Goal: Find specific page/section: Find specific page/section

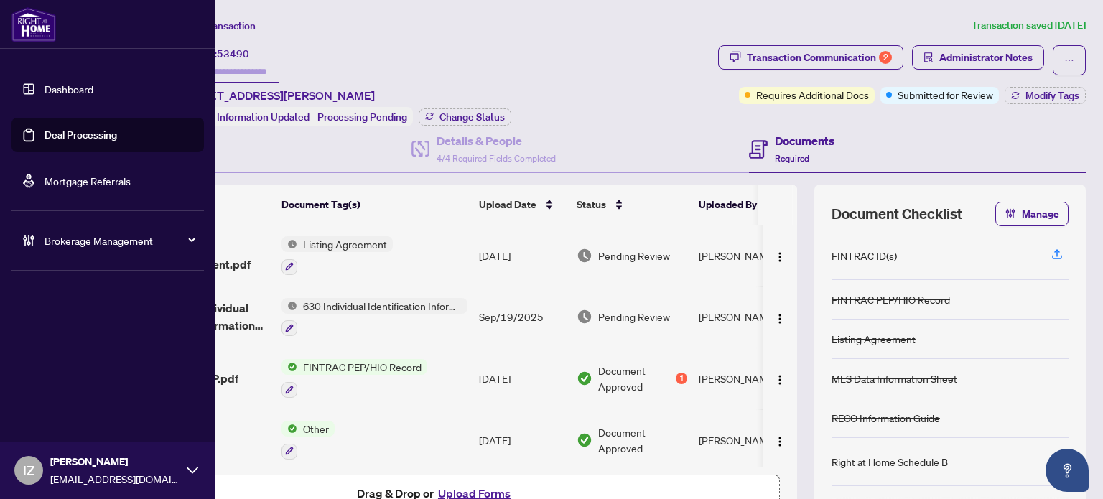
click at [60, 131] on link "Deal Processing" at bounding box center [81, 135] width 73 height 13
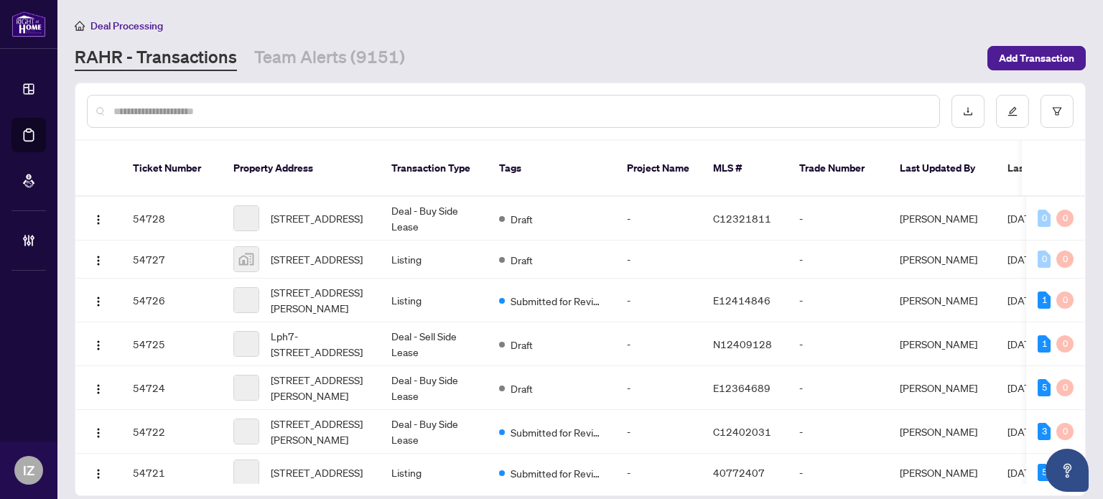
click at [447, 108] on input "text" at bounding box center [520, 111] width 814 height 16
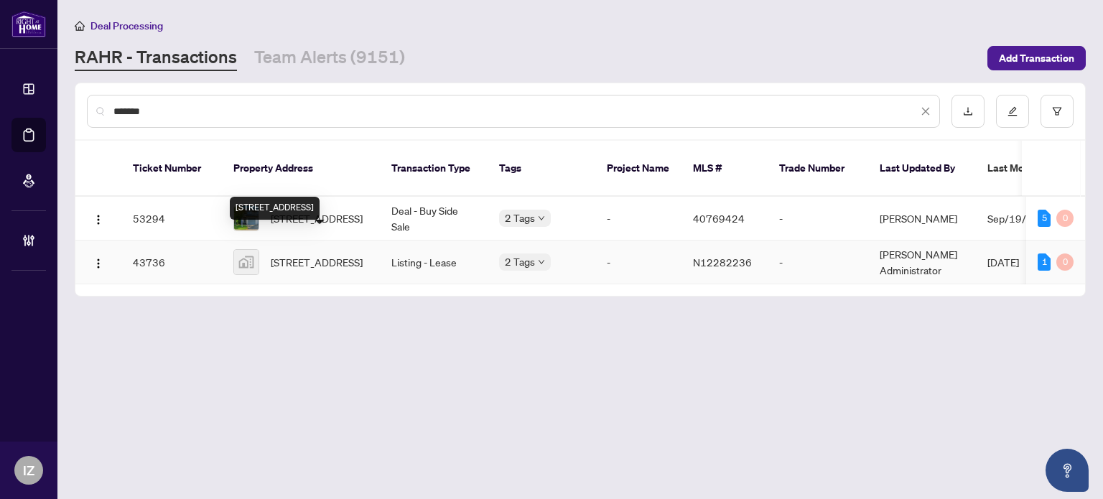
type input "*******"
click at [302, 254] on span "[STREET_ADDRESS]" at bounding box center [317, 262] width 92 height 16
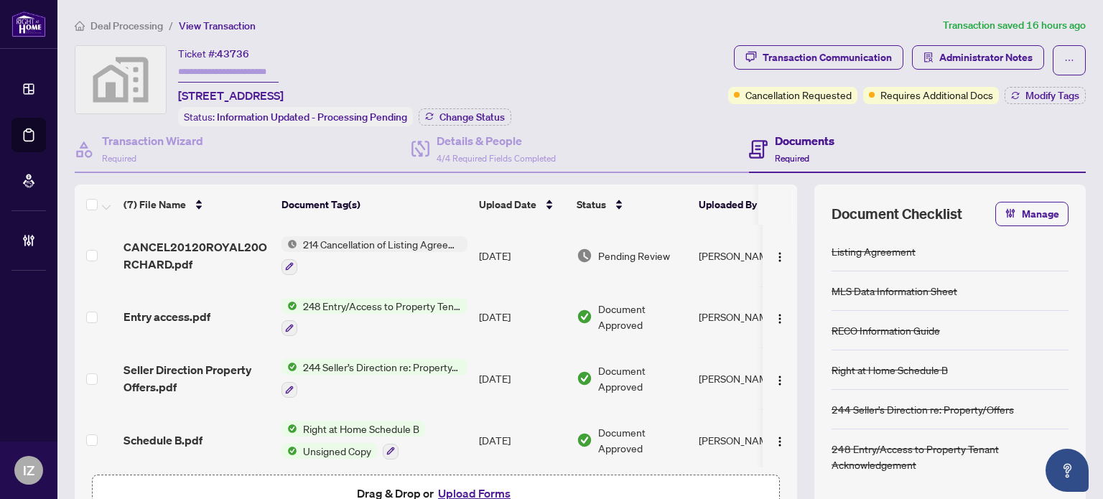
click at [342, 246] on span "214 Cancellation of Listing Agreement - Authority to Offer for Lease" at bounding box center [382, 244] width 170 height 16
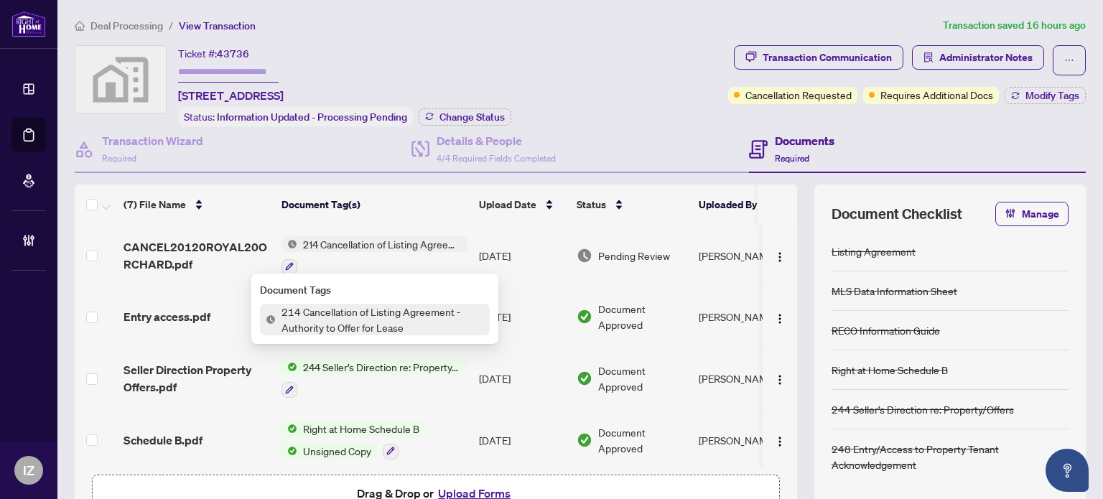
click at [316, 319] on span "214 Cancellation of Listing Agreement - Authority to Offer for Lease" at bounding box center [383, 320] width 214 height 32
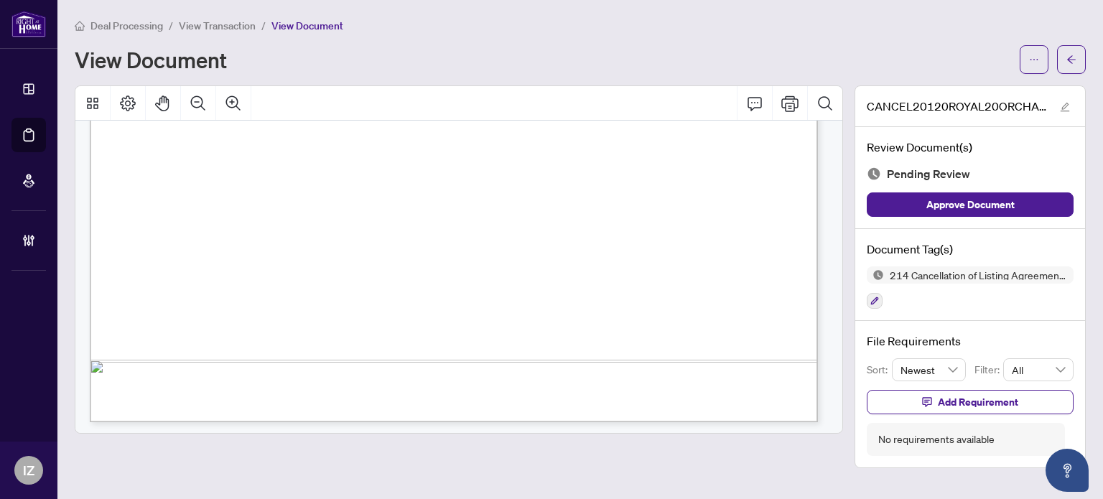
scroll to position [658, 0]
